Goal: Task Accomplishment & Management: Manage account settings

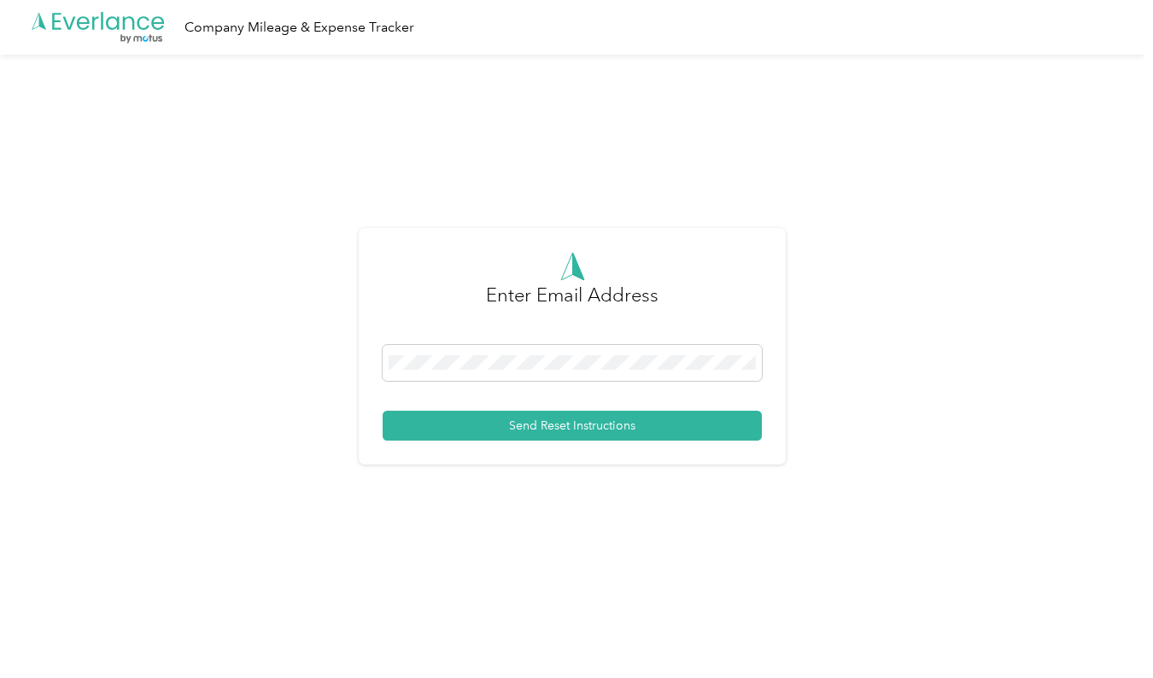
click at [467, 342] on form "Enter Email Address Send Reset Instructions" at bounding box center [572, 346] width 379 height 189
click at [467, 345] on span at bounding box center [572, 363] width 379 height 36
click at [490, 428] on button "Send Reset Instructions" at bounding box center [572, 426] width 379 height 30
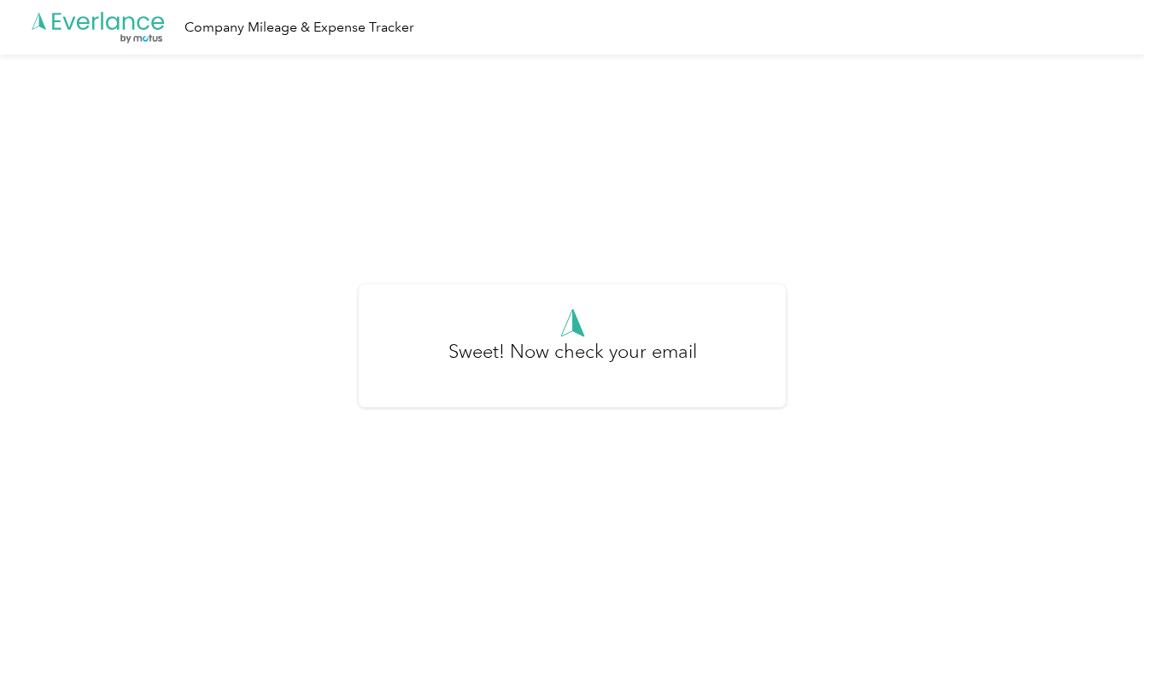
click at [149, 18] on icon ".cls-1 { fill: #00adee; } .cls-2 { fill: #fff; } .cls-3 { fill: #707372; } .cls…" at bounding box center [98, 27] width 137 height 35
click at [303, 38] on div ".cls-1 { fill: #00adee; } .cls-2 { fill: #fff; } .cls-3 { fill: #707372; } .cls…" at bounding box center [572, 27] width 1144 height 55
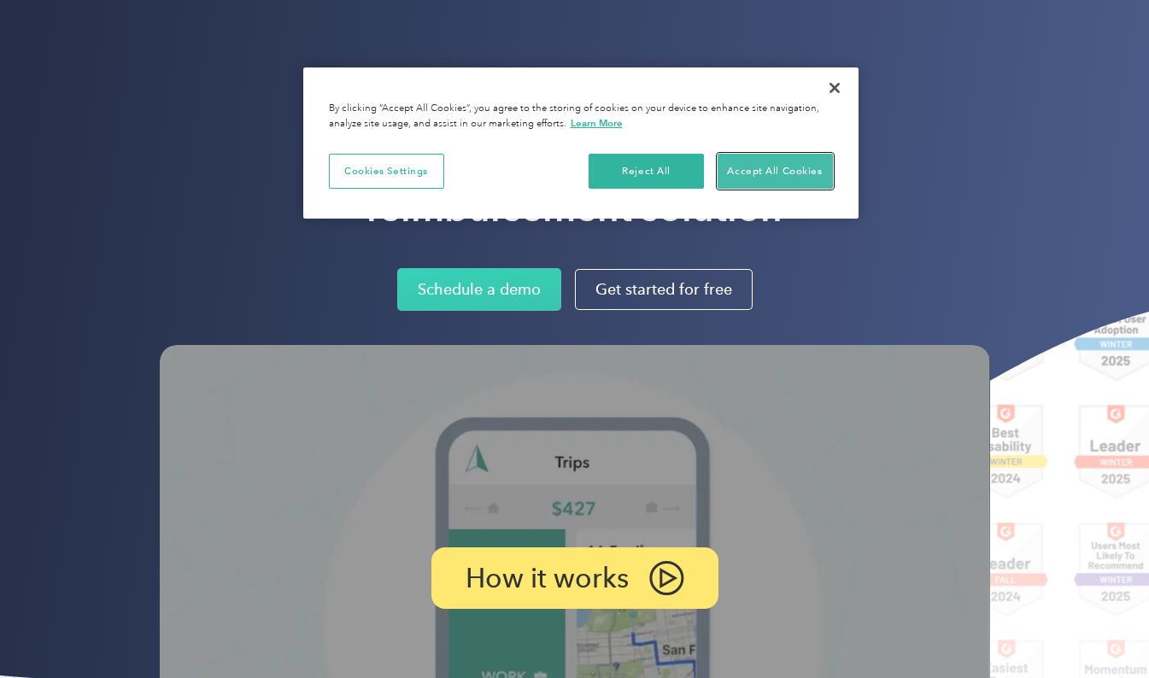
click at [763, 168] on button "Accept All Cookies" at bounding box center [774, 172] width 115 height 36
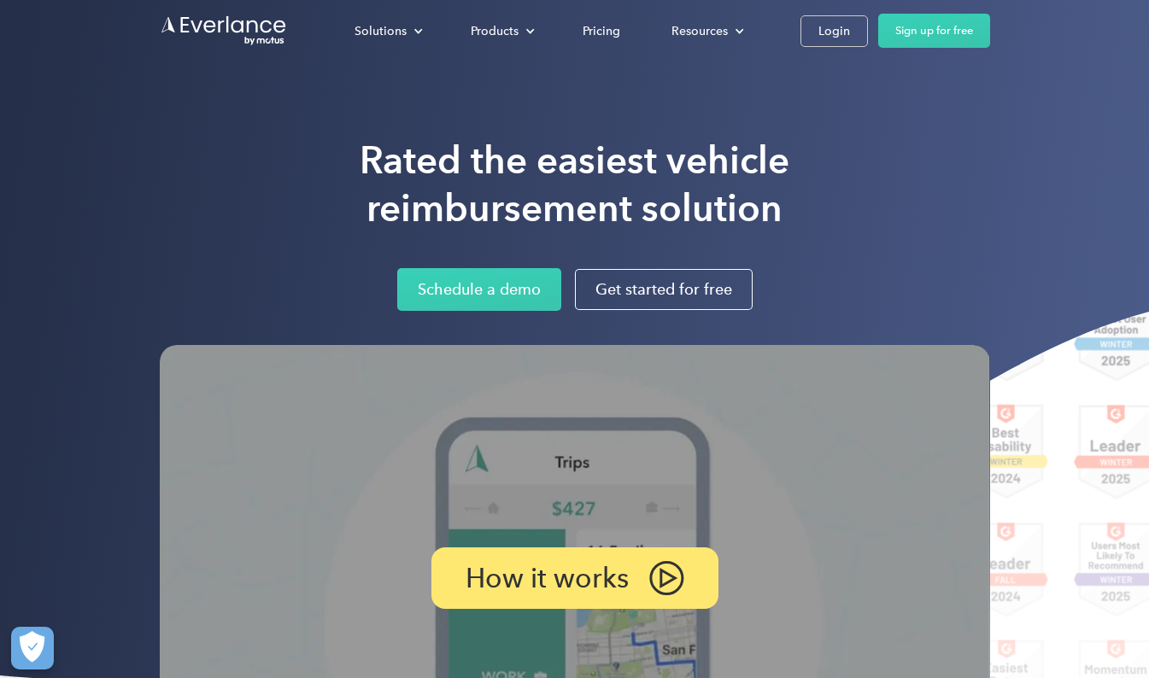
click at [836, 45] on link "Login" at bounding box center [833, 31] width 67 height 32
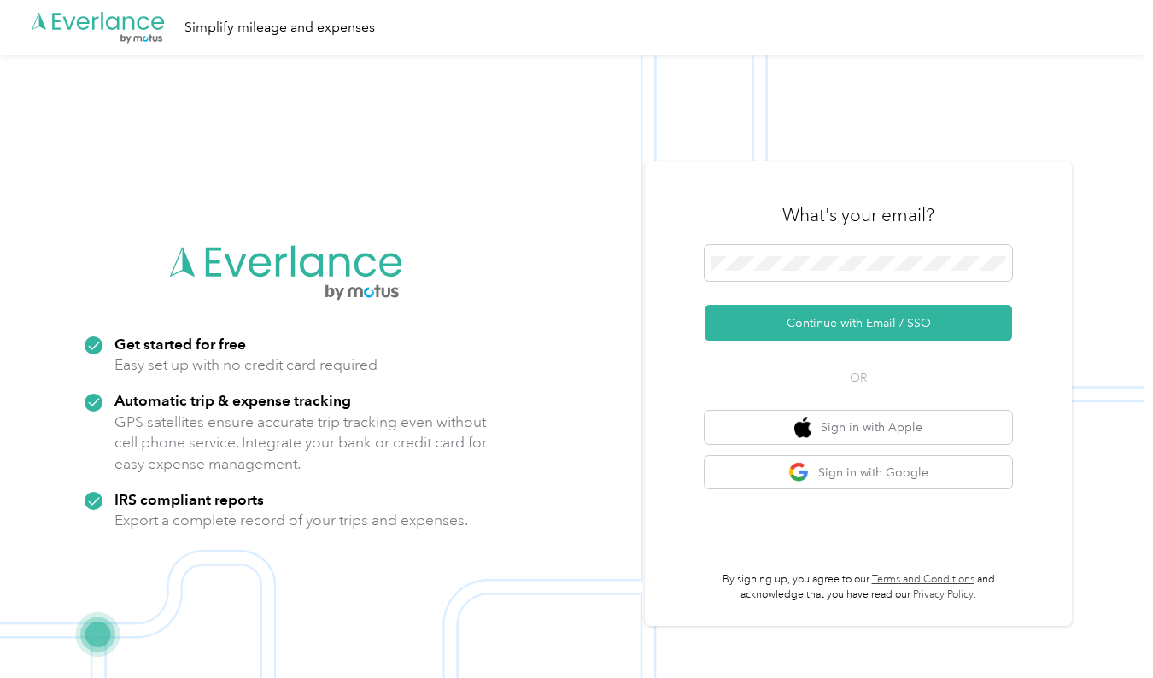
drag, startPoint x: 853, startPoint y: 254, endPoint x: 859, endPoint y: 225, distance: 29.6
click at [859, 225] on h3 "What's your email?" at bounding box center [858, 215] width 152 height 24
click at [824, 317] on button "Continue with Email / SSO" at bounding box center [858, 323] width 307 height 36
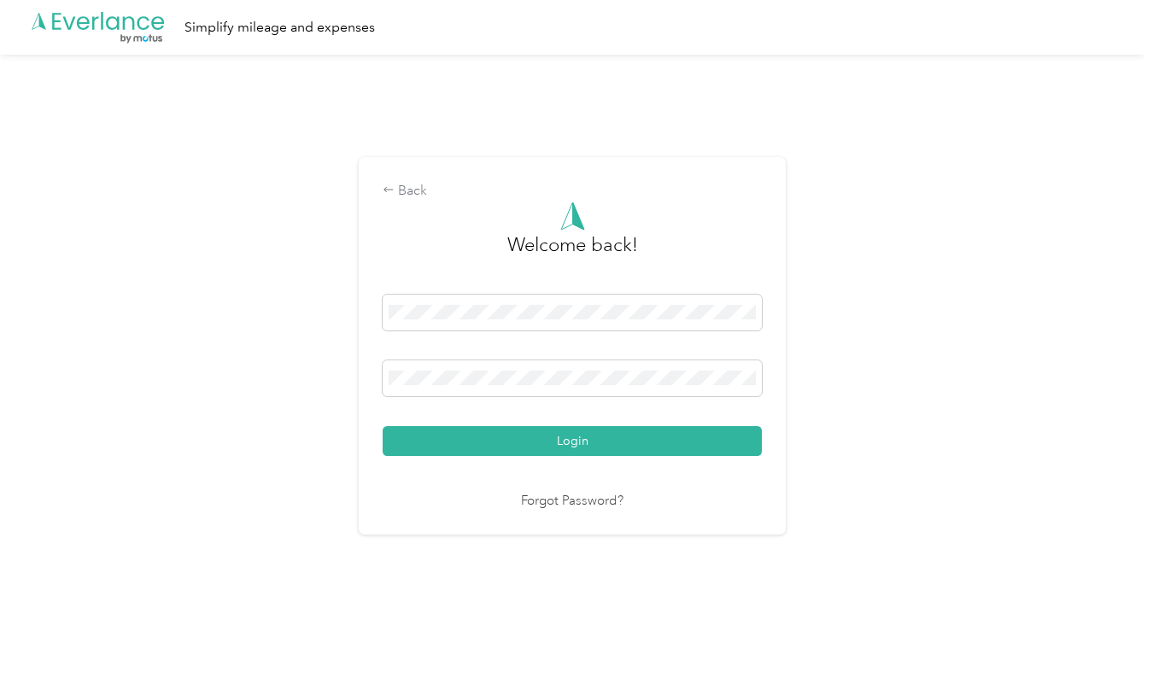
click at [601, 447] on button "Login" at bounding box center [572, 441] width 379 height 30
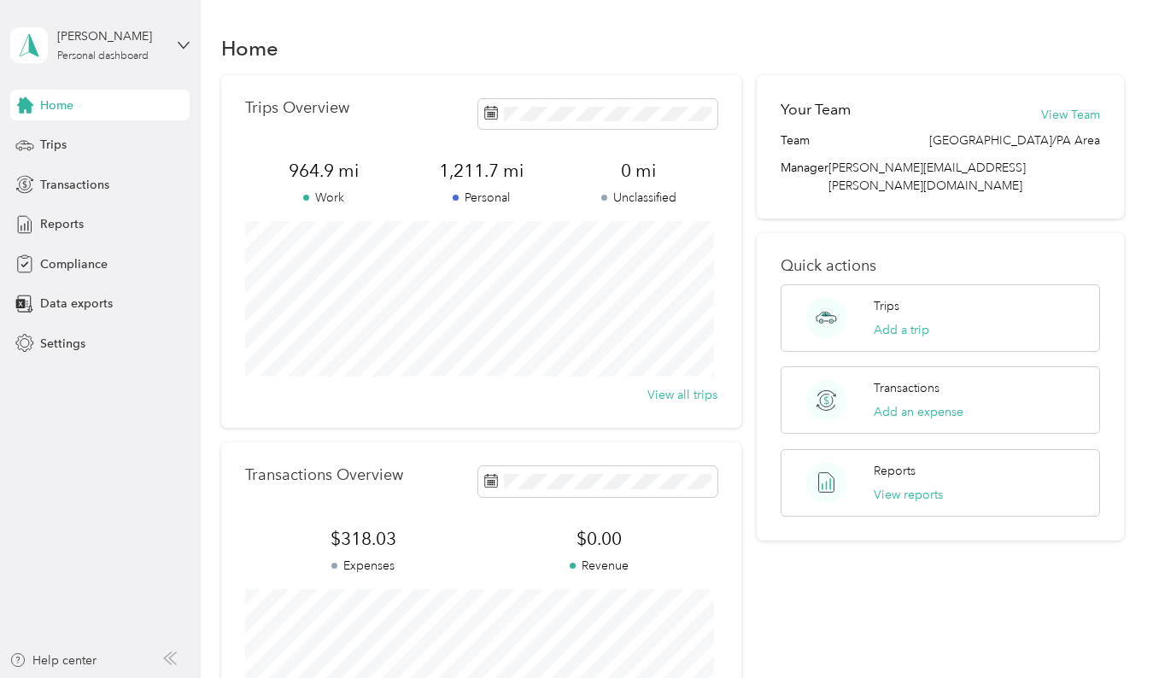
click at [1079, 110] on button "View Team" at bounding box center [1070, 115] width 59 height 18
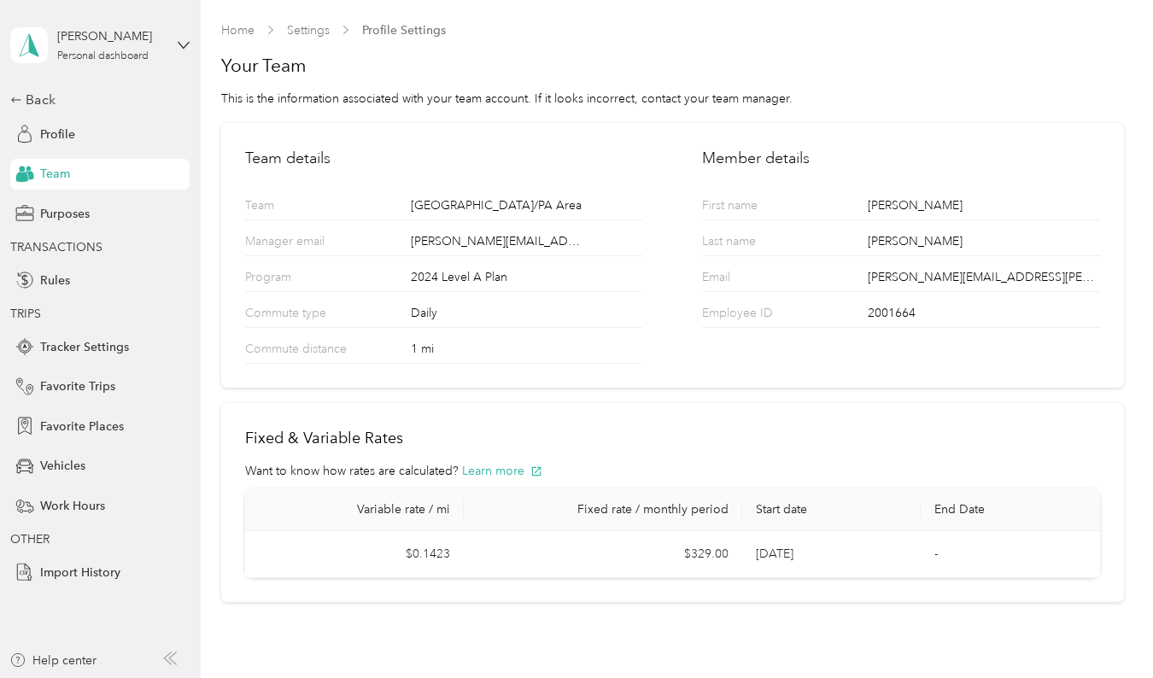
click at [58, 276] on span "Rules" at bounding box center [55, 281] width 30 height 18
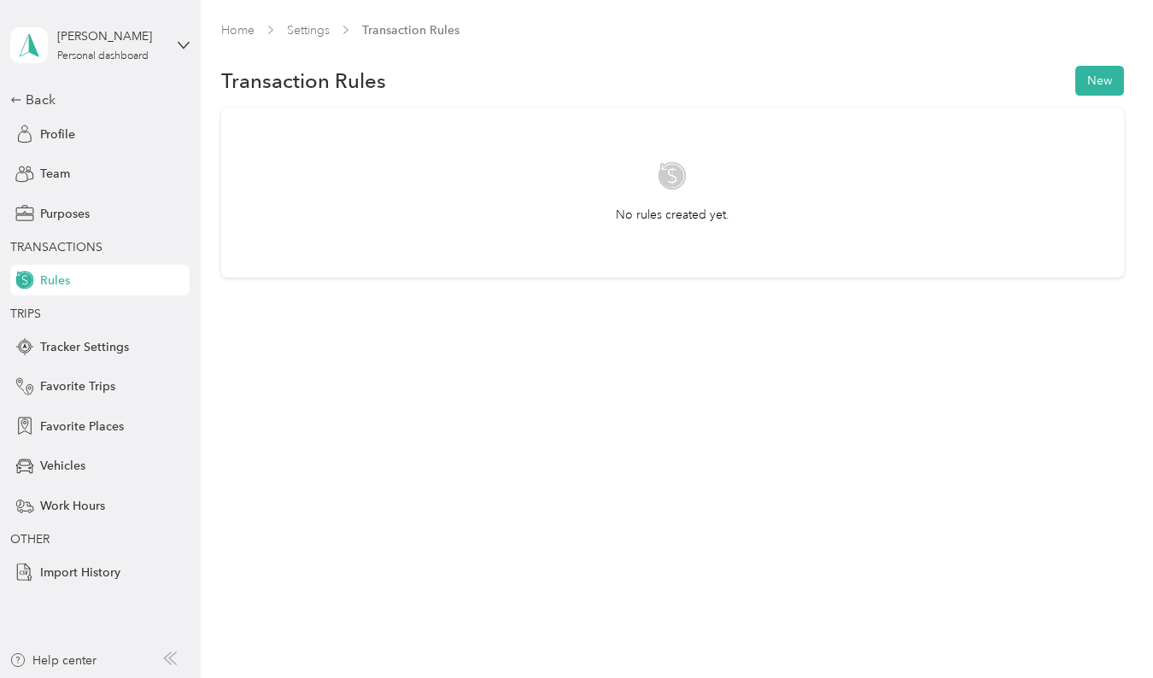
click at [91, 342] on span "Tracker Settings" at bounding box center [84, 347] width 89 height 18
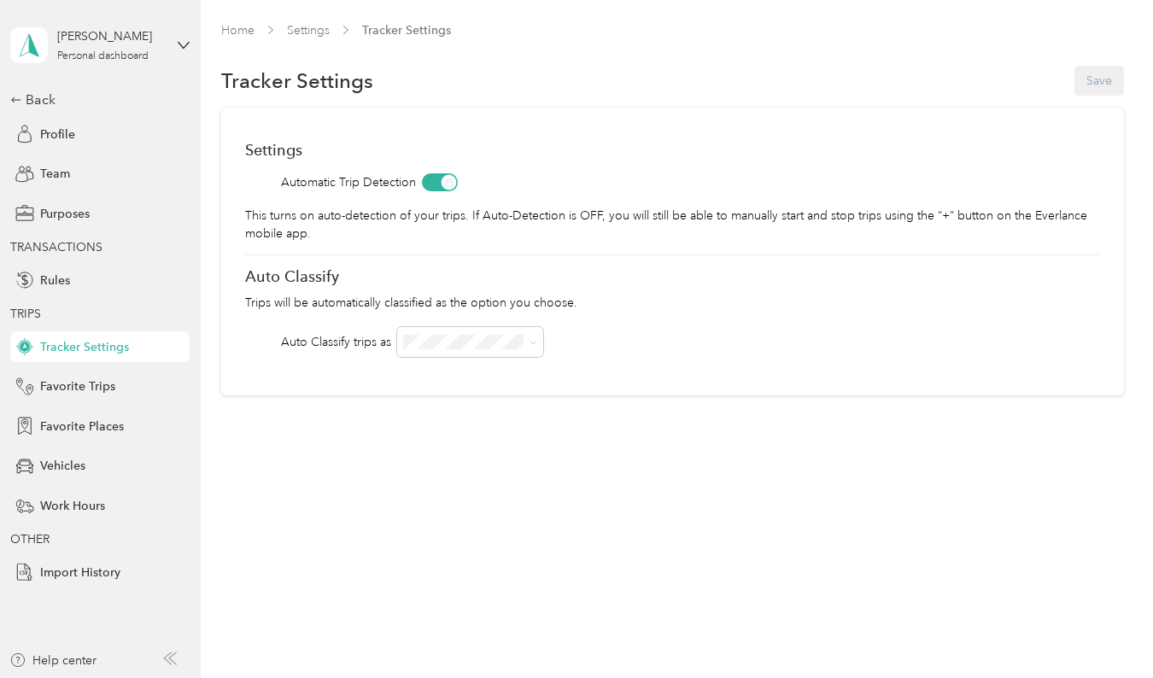
click at [89, 390] on span "Favorite Trips" at bounding box center [77, 386] width 75 height 18
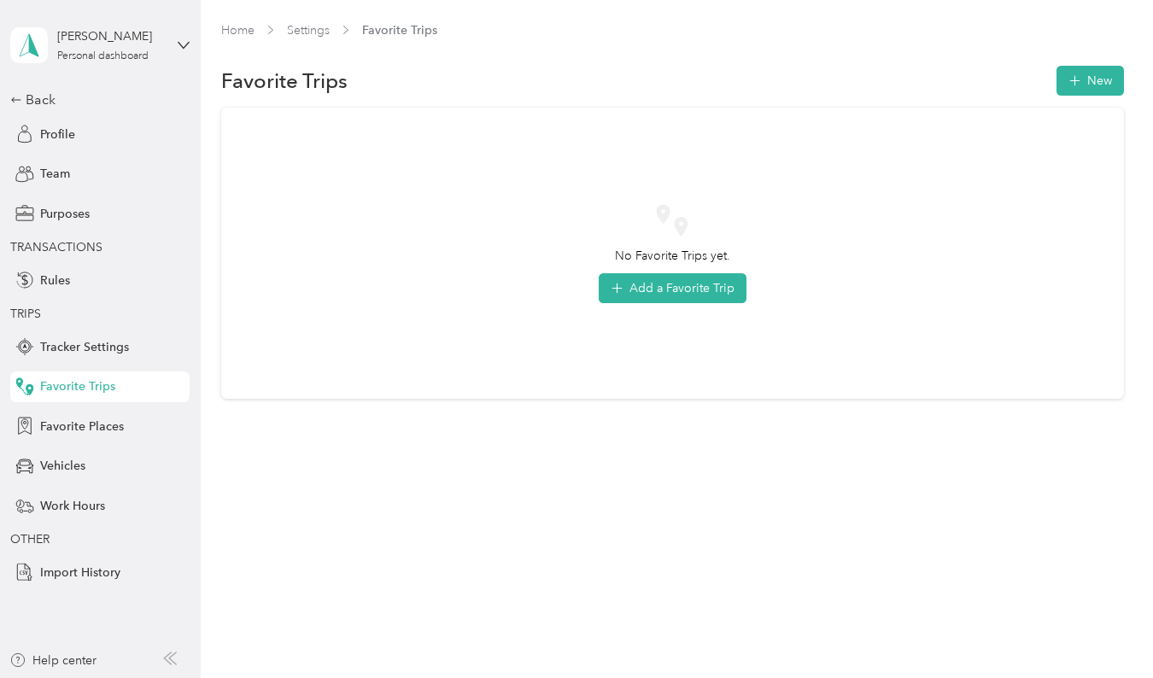
click at [86, 421] on span "Favorite Places" at bounding box center [82, 427] width 84 height 18
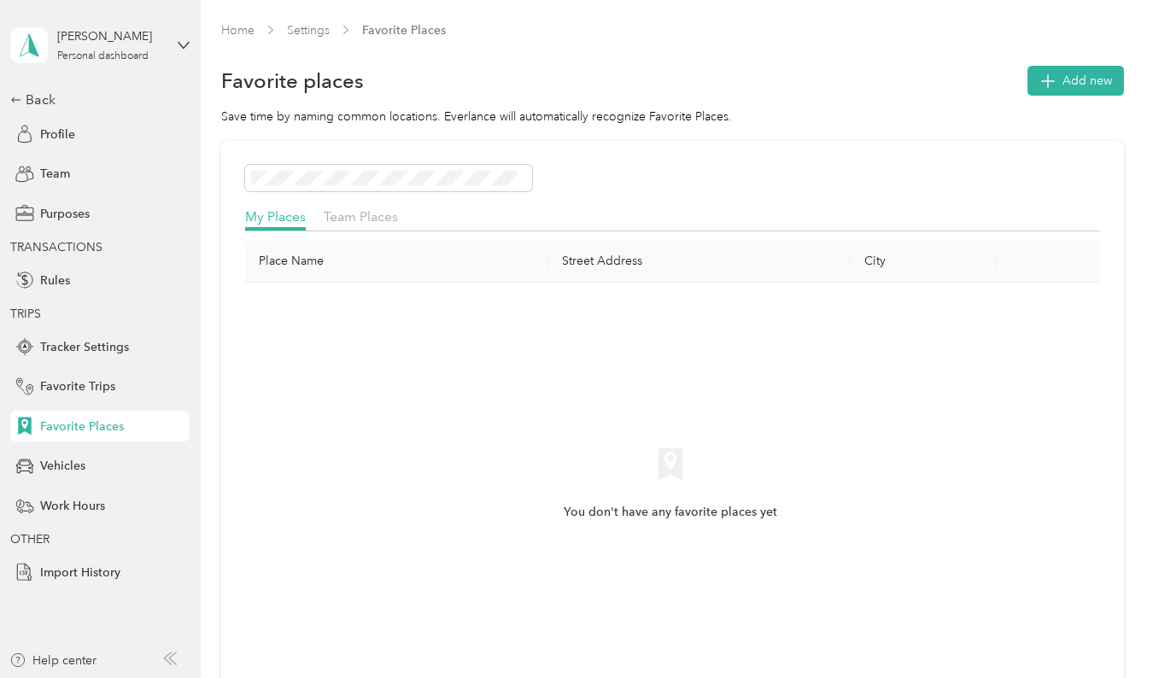
click at [67, 480] on div "Vehicles" at bounding box center [99, 466] width 179 height 31
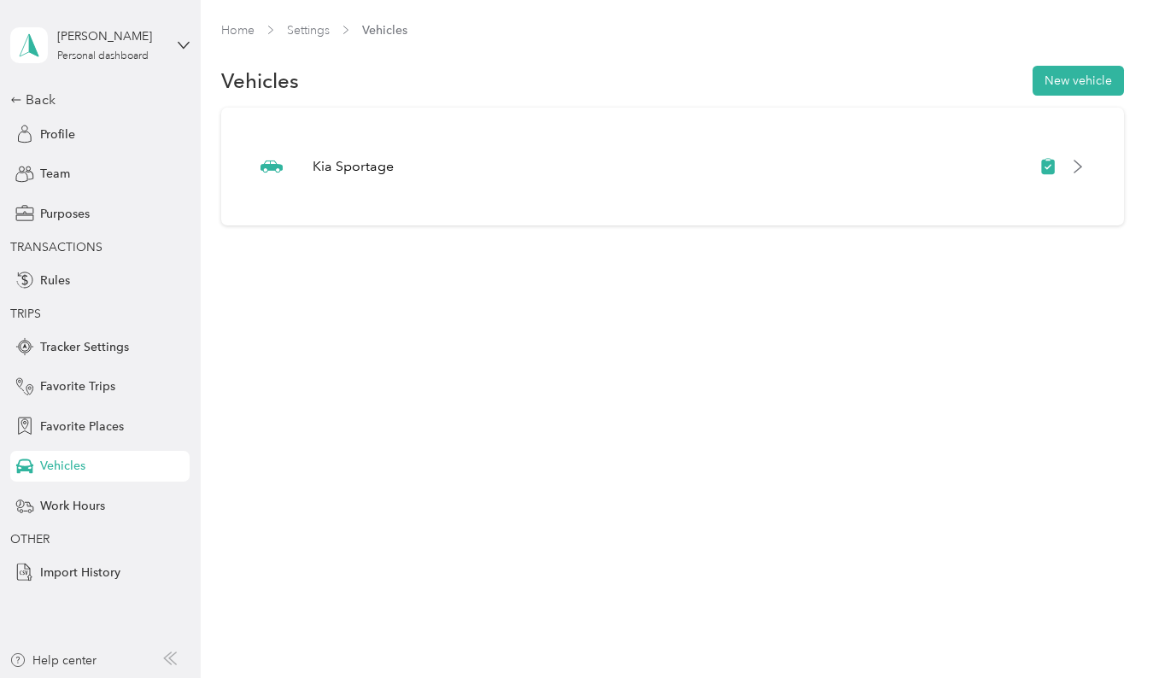
click at [67, 485] on div "Back Profile Team Purposes TRANSACTIONS Rules TRIPS Tracker Settings Favorite T…" at bounding box center [99, 339] width 179 height 498
drag, startPoint x: 67, startPoint y: 502, endPoint x: 67, endPoint y: 485, distance: 17.1
click at [67, 485] on div "Back Profile Team Purposes TRANSACTIONS Rules TRIPS Tracker Settings Favorite T…" at bounding box center [99, 339] width 179 height 498
click at [67, 500] on span "Work Hours" at bounding box center [72, 506] width 65 height 18
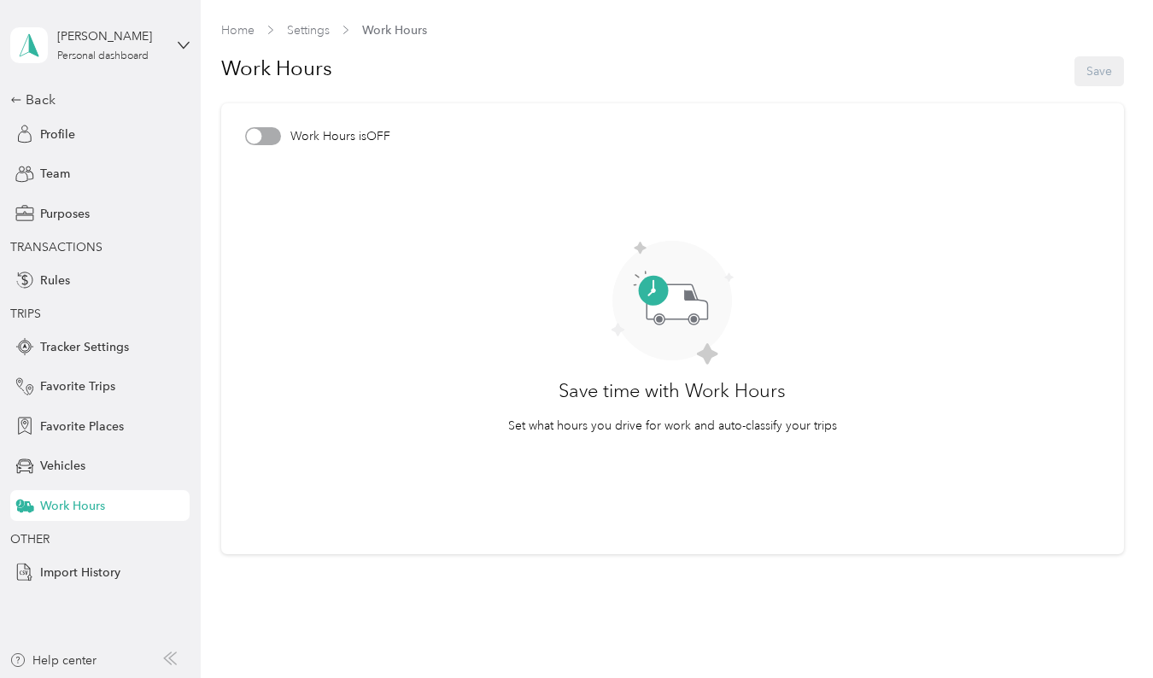
click at [119, 174] on div "Team" at bounding box center [99, 174] width 179 height 31
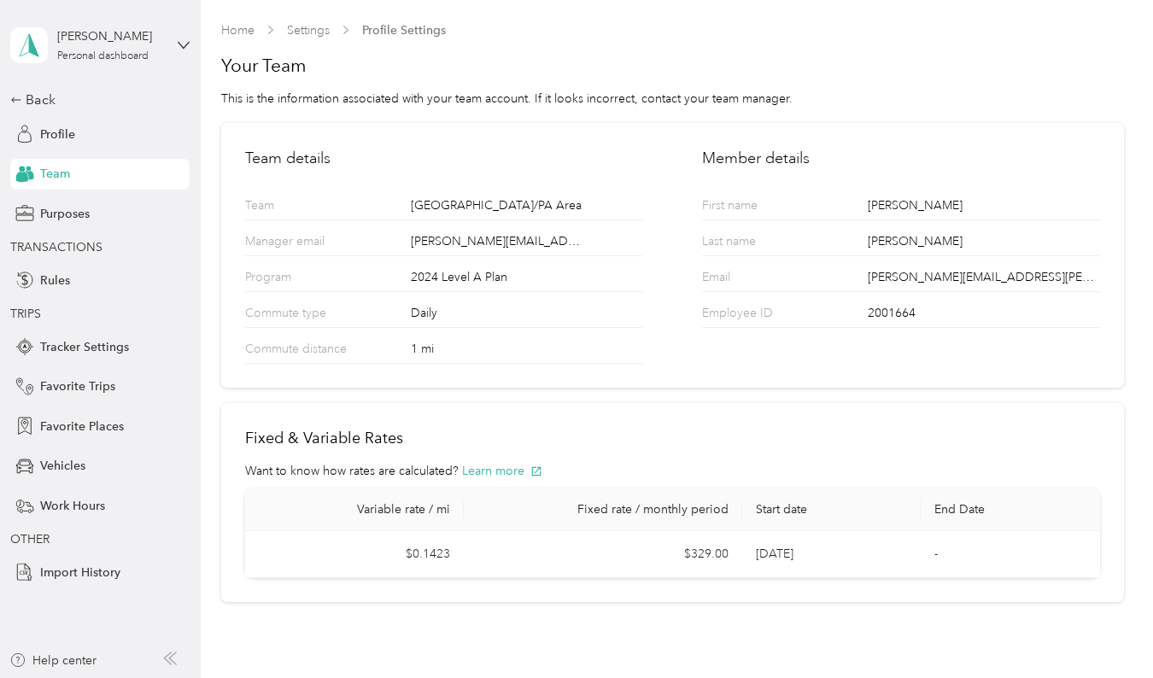
click at [113, 139] on div "Profile" at bounding box center [99, 134] width 179 height 31
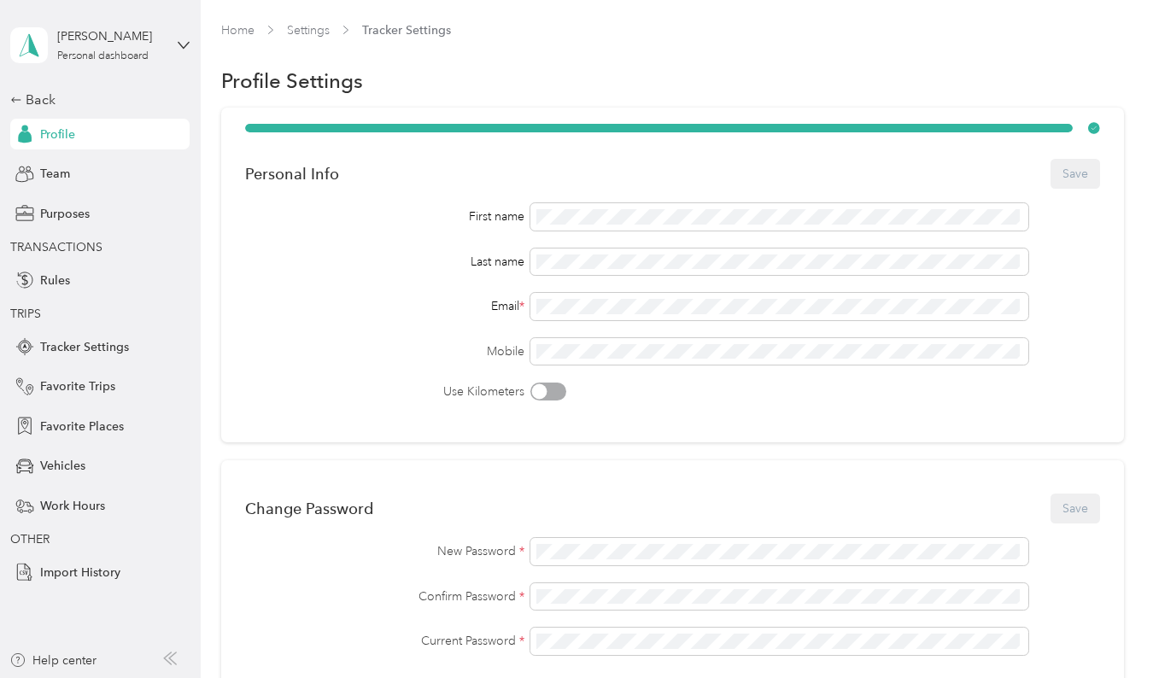
click at [32, 99] on div "Back" at bounding box center [95, 100] width 171 height 20
